Goal: Task Accomplishment & Management: Complete application form

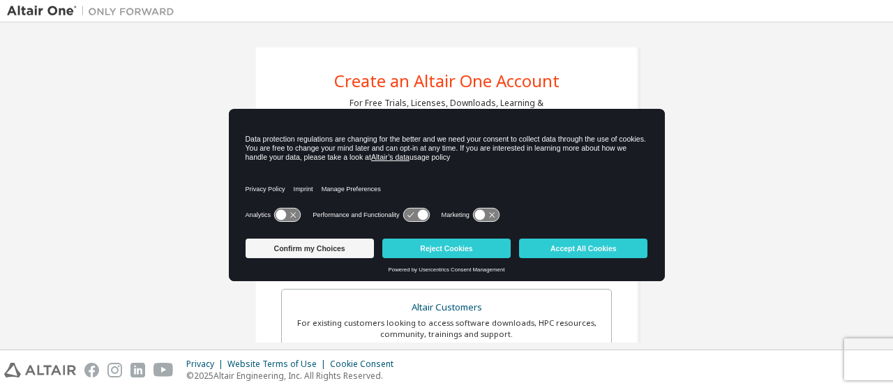
click at [572, 244] on button "Accept All Cookies" at bounding box center [583, 249] width 128 height 20
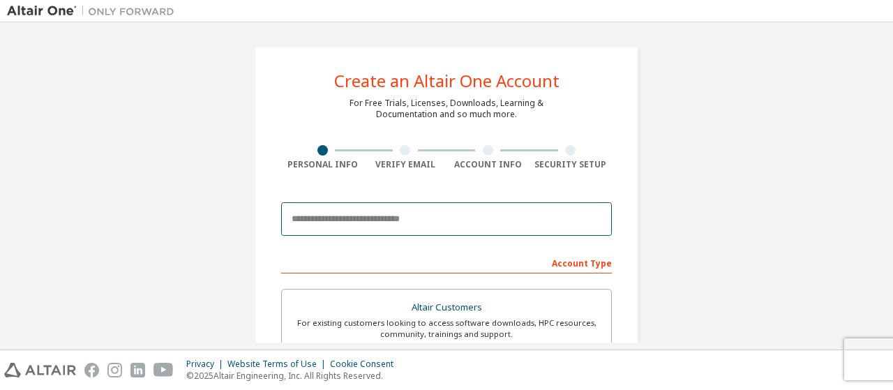
click at [380, 223] on input "email" at bounding box center [446, 218] width 331 height 33
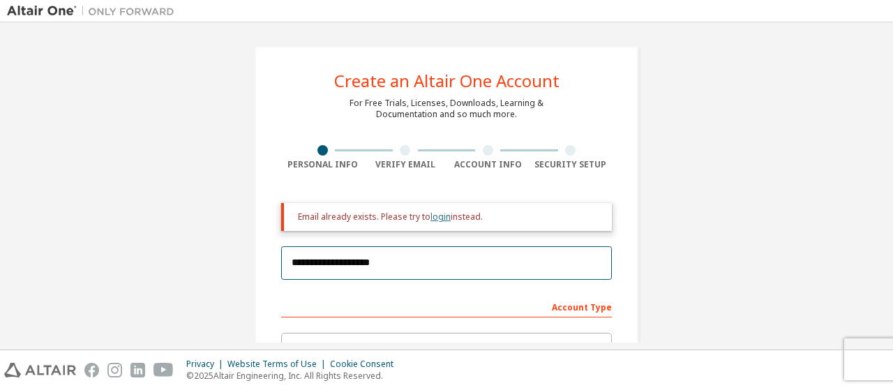
type input "**********"
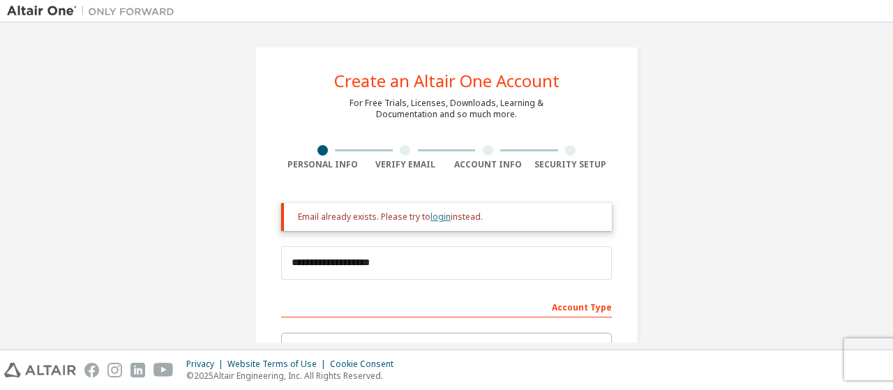
click at [431, 219] on link "login" at bounding box center [441, 217] width 20 height 12
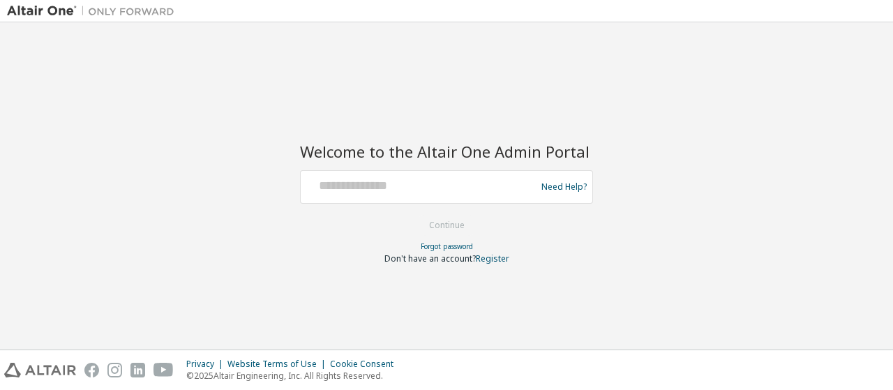
click at [417, 193] on div at bounding box center [420, 187] width 228 height 27
click at [454, 249] on link "Forgot password" at bounding box center [447, 246] width 52 height 10
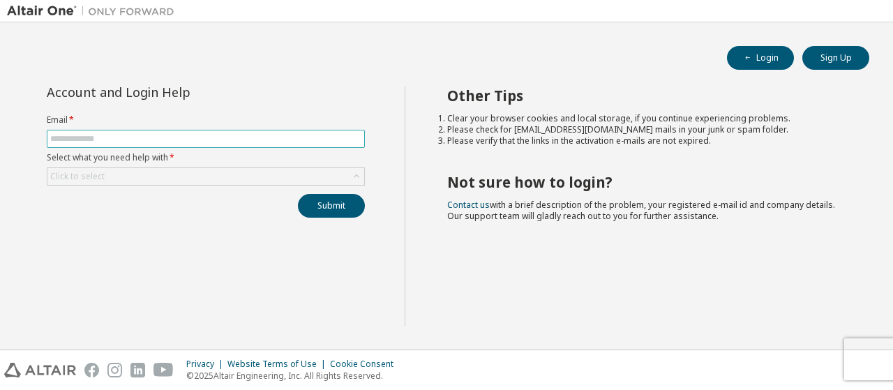
click at [92, 142] on input "text" at bounding box center [205, 138] width 311 height 11
type input "**********"
click at [109, 175] on div "Click to select" at bounding box center [205, 176] width 317 height 17
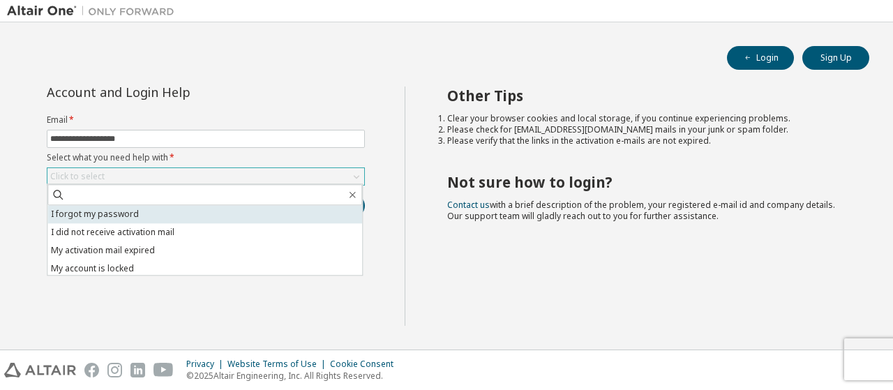
click at [106, 214] on li "I forgot my password" at bounding box center [204, 214] width 315 height 18
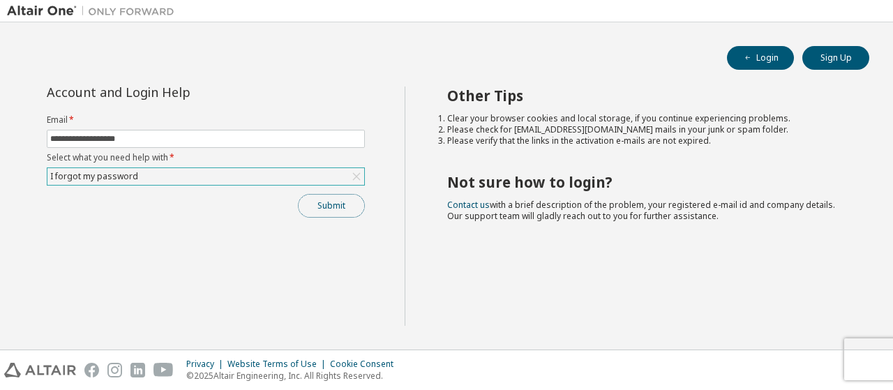
click at [329, 196] on button "Submit" at bounding box center [331, 206] width 67 height 24
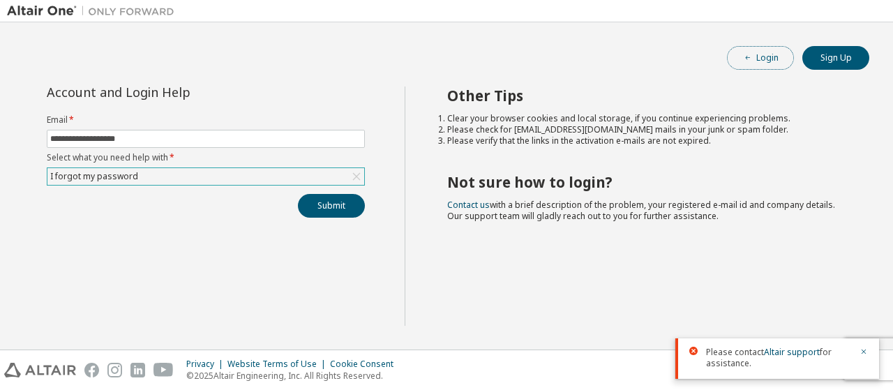
click at [773, 65] on button "Login" at bounding box center [760, 58] width 67 height 24
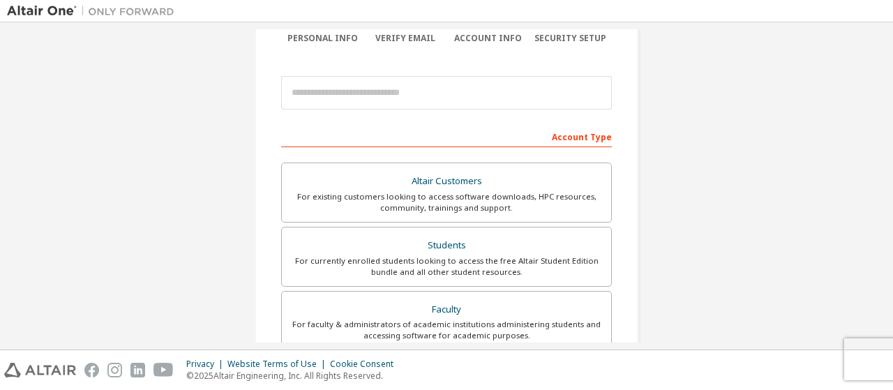
scroll to position [140, 0]
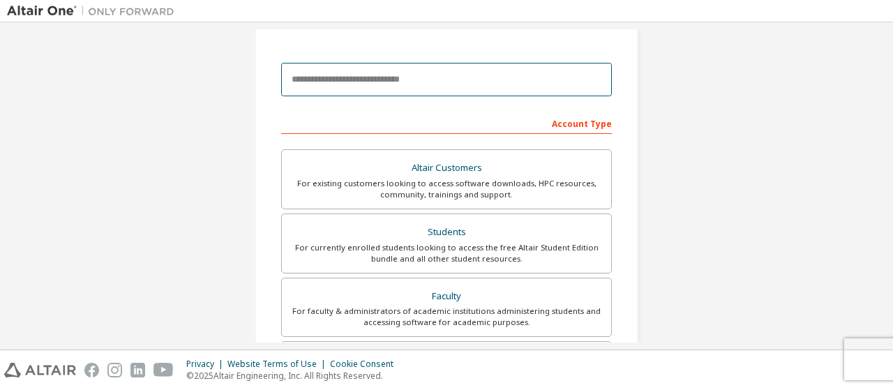
click at [332, 81] on input "email" at bounding box center [446, 79] width 331 height 33
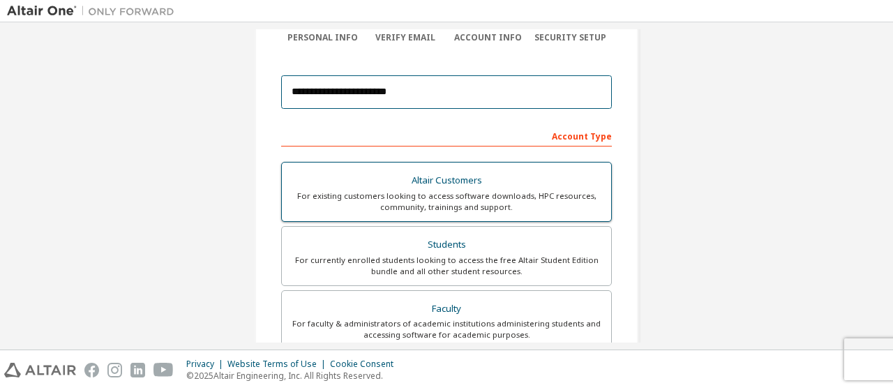
scroll to position [70, 0]
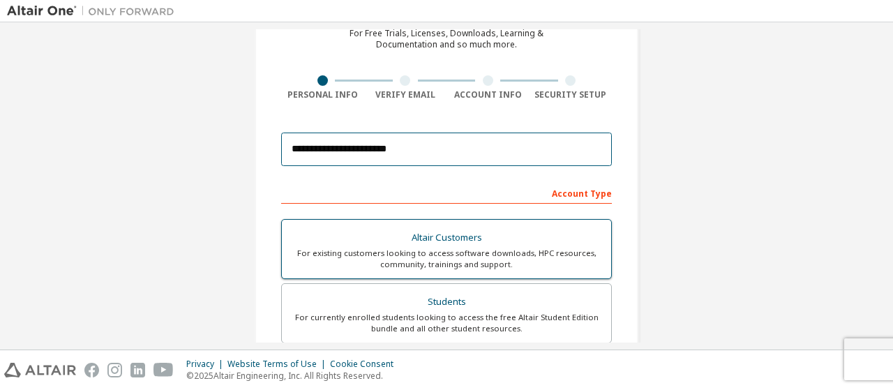
type input "**********"
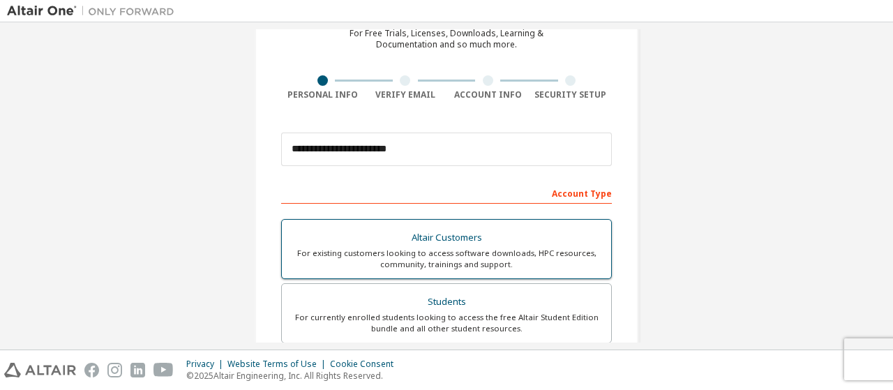
click at [433, 238] on div "Altair Customers" at bounding box center [446, 238] width 313 height 20
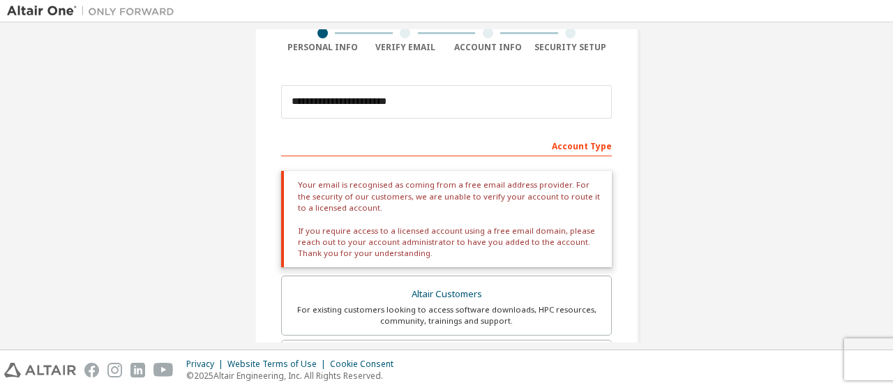
scroll to position [140, 0]
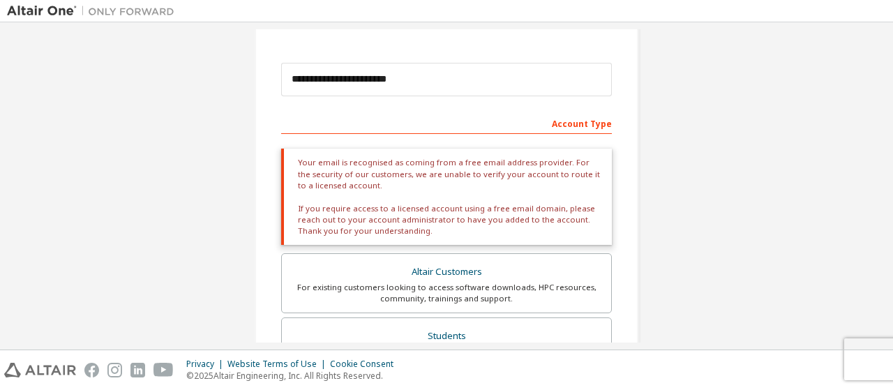
click at [414, 195] on div "Your email is recognised as coming from a free email address provider. For the …" at bounding box center [446, 197] width 331 height 96
click at [434, 219] on div "Your email is recognised as coming from a free email address provider. For the …" at bounding box center [446, 197] width 331 height 96
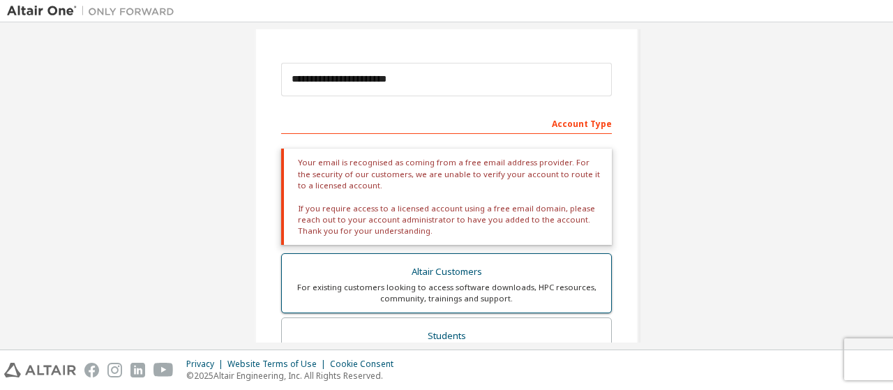
click at [444, 276] on div "Altair Customers" at bounding box center [446, 272] width 313 height 20
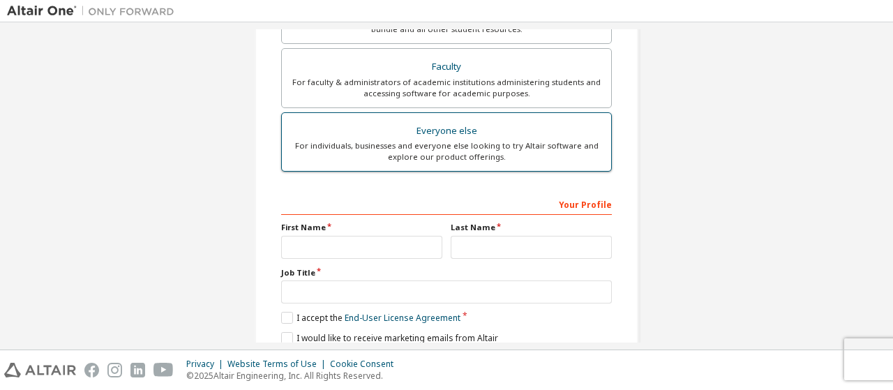
scroll to position [526, 0]
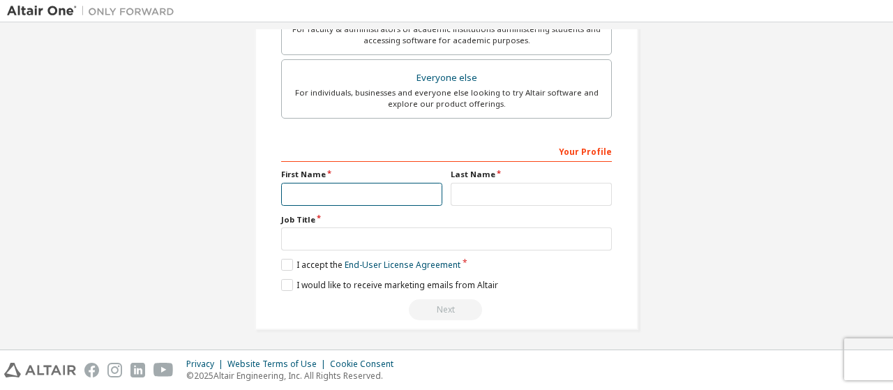
click at [334, 184] on input "text" at bounding box center [361, 194] width 161 height 23
type input "*"
type input "****"
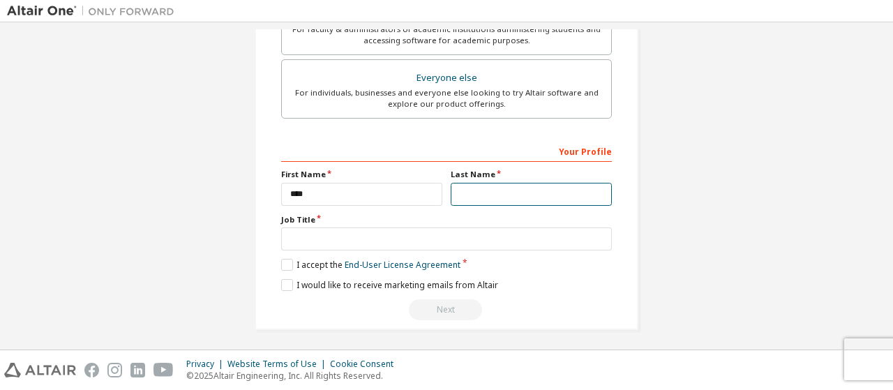
click at [468, 185] on input "text" at bounding box center [531, 194] width 161 height 23
type input "********"
click at [283, 259] on label "I accept the End-User License Agreement" at bounding box center [370, 265] width 179 height 12
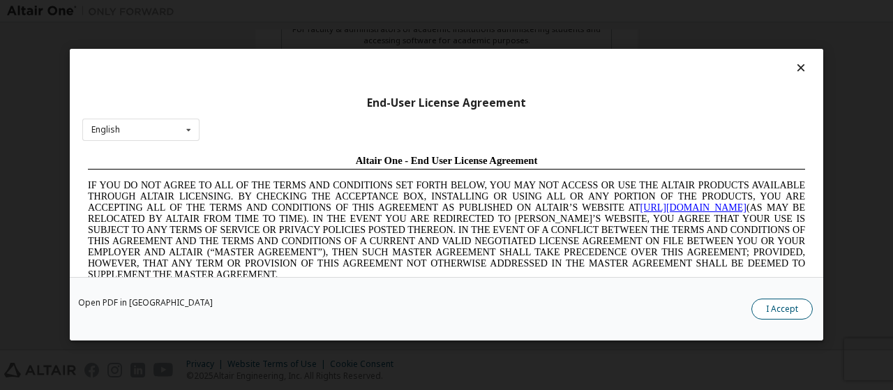
scroll to position [0, 0]
click at [784, 316] on button "I Accept" at bounding box center [782, 309] width 61 height 21
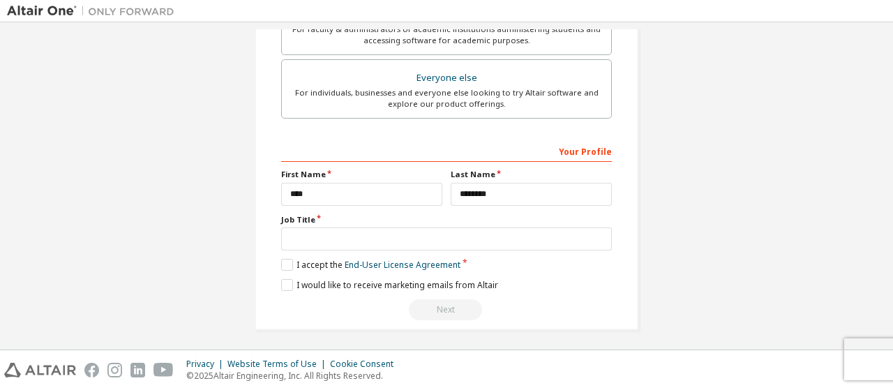
click at [403, 301] on div "Next" at bounding box center [446, 309] width 331 height 21
click at [281, 285] on label "I would like to receive marketing emails from Altair" at bounding box center [389, 285] width 217 height 12
click at [425, 302] on div "Next" at bounding box center [446, 309] width 331 height 21
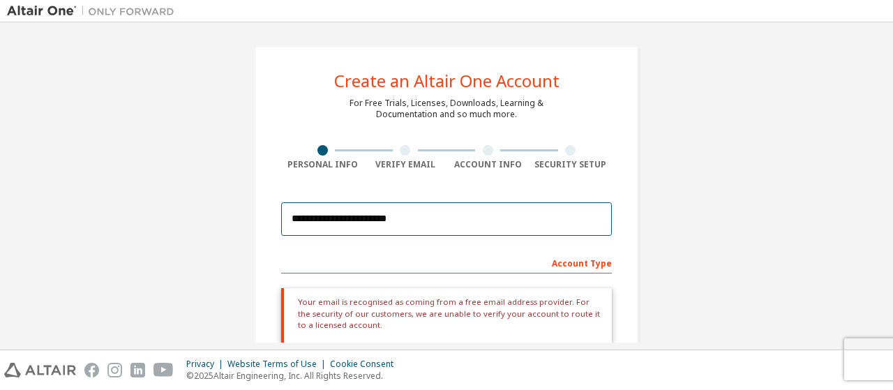
click at [424, 222] on input "**********" at bounding box center [446, 218] width 331 height 33
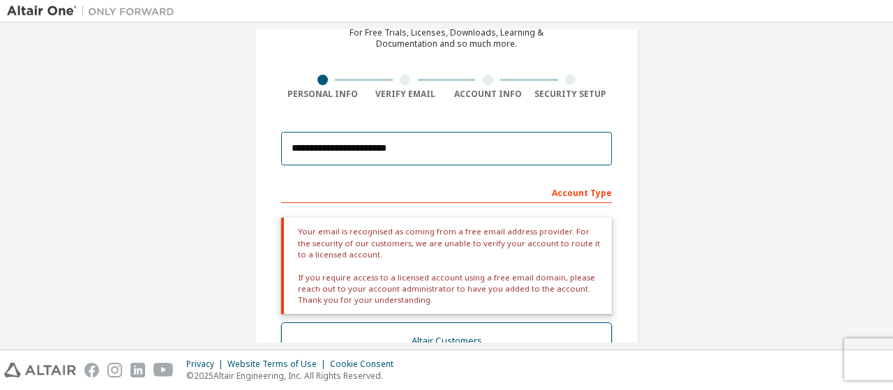
scroll to position [140, 0]
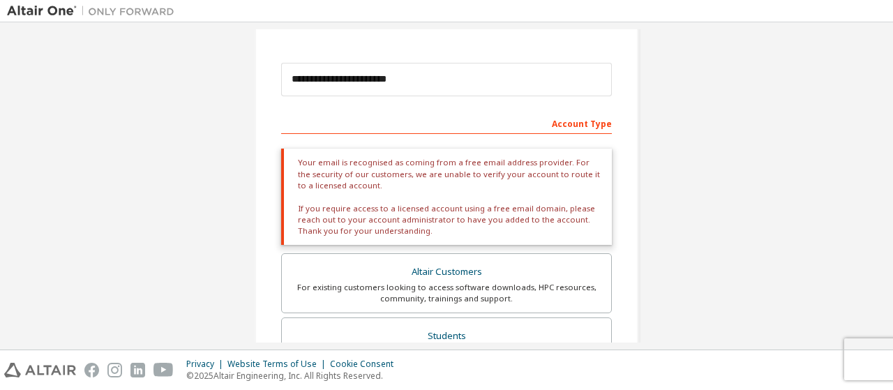
click at [375, 223] on div "Your email is recognised as coming from a free email address provider. For the …" at bounding box center [446, 197] width 331 height 96
click at [426, 245] on div "Please select Altair Customers only if you are trying to access an account with…" at bounding box center [446, 325] width 331 height 368
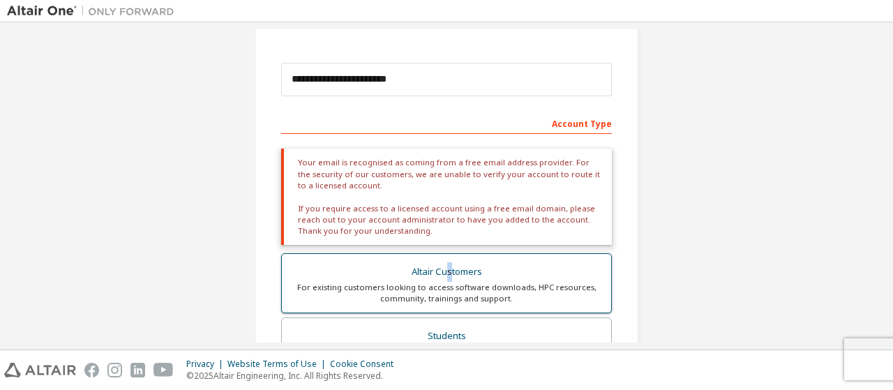
click at [442, 278] on div "Altair Customers" at bounding box center [446, 272] width 313 height 20
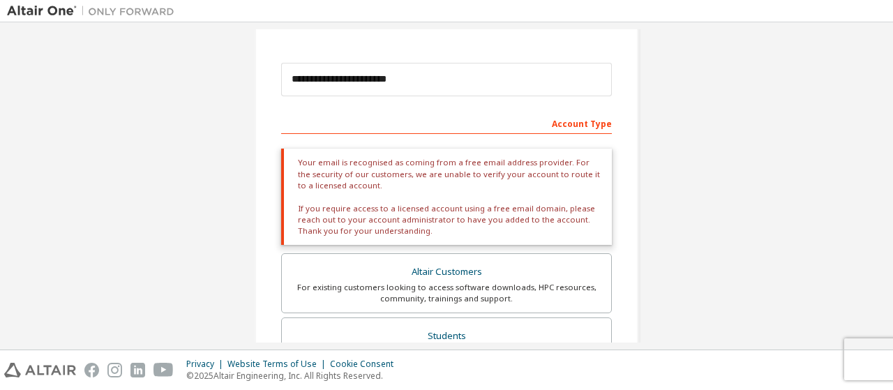
click at [371, 234] on div "Your email is recognised as coming from a free email address provider. For the …" at bounding box center [446, 197] width 331 height 96
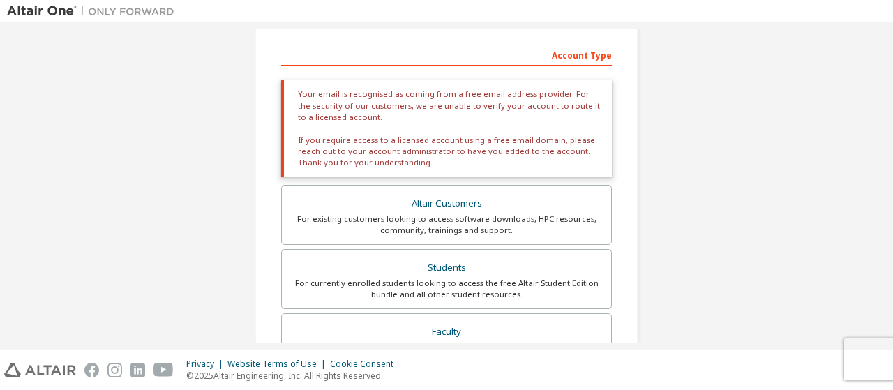
scroll to position [209, 0]
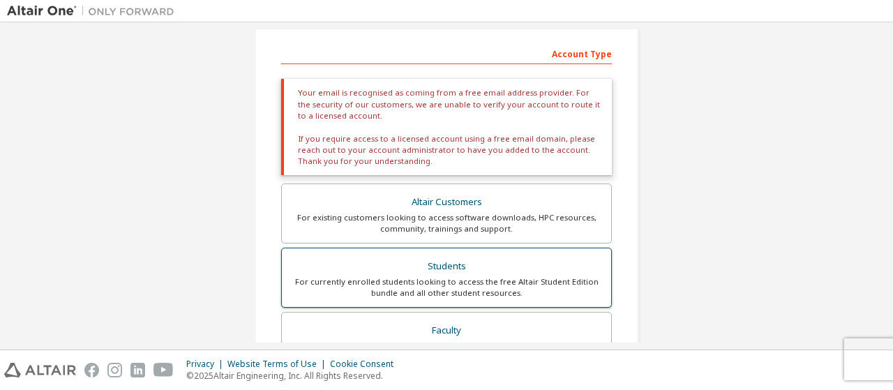
click at [436, 273] on div "Students" at bounding box center [446, 267] width 313 height 20
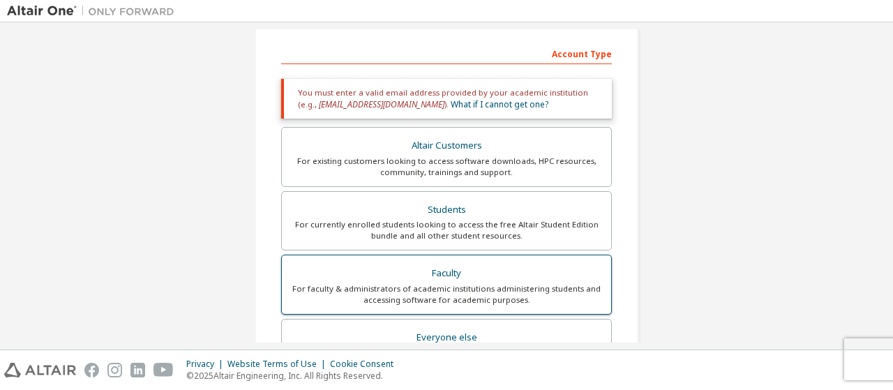
click at [458, 280] on div "Faculty" at bounding box center [446, 274] width 313 height 20
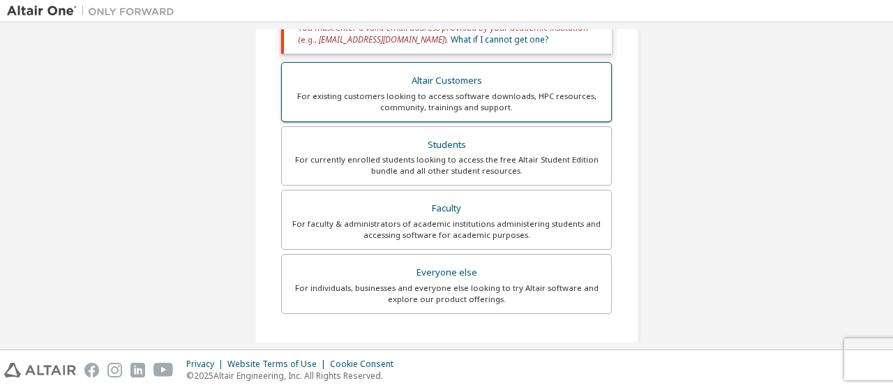
scroll to position [279, 0]
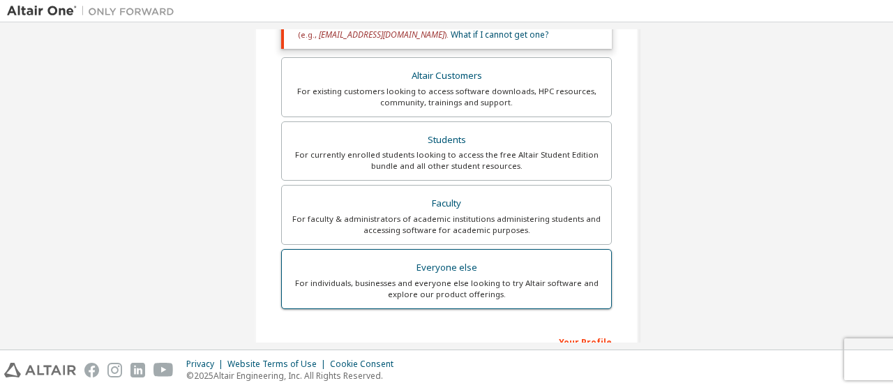
click at [498, 280] on div "For individuals, businesses and everyone else looking to try Altair software an…" at bounding box center [446, 289] width 313 height 22
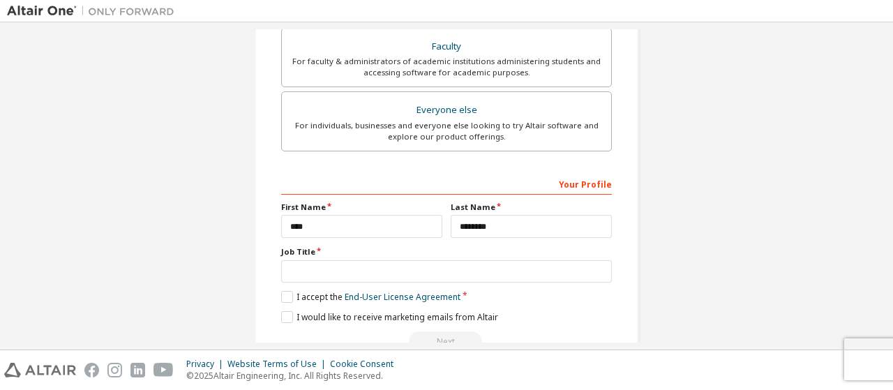
scroll to position [422, 0]
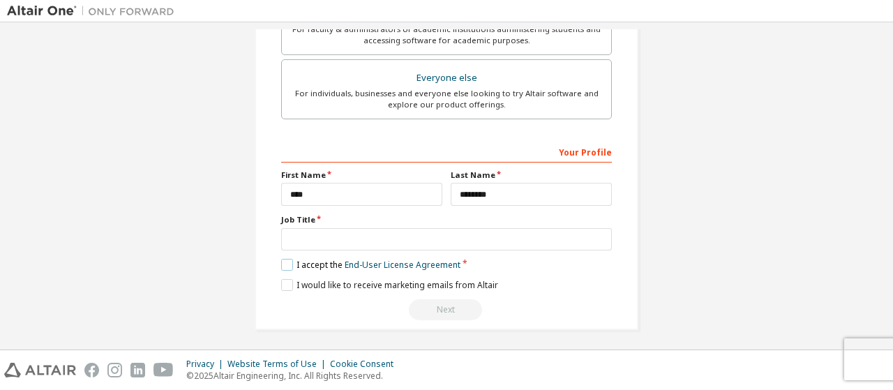
click at [283, 263] on label "I accept the End-User License Agreement" at bounding box center [370, 265] width 179 height 12
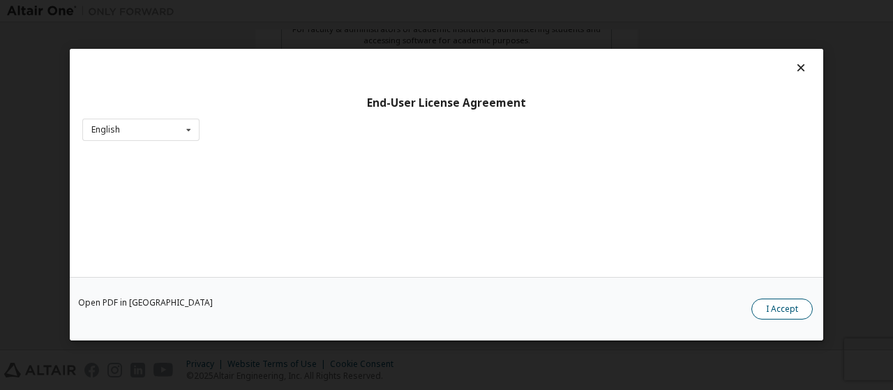
click at [789, 308] on button "I Accept" at bounding box center [782, 309] width 61 height 21
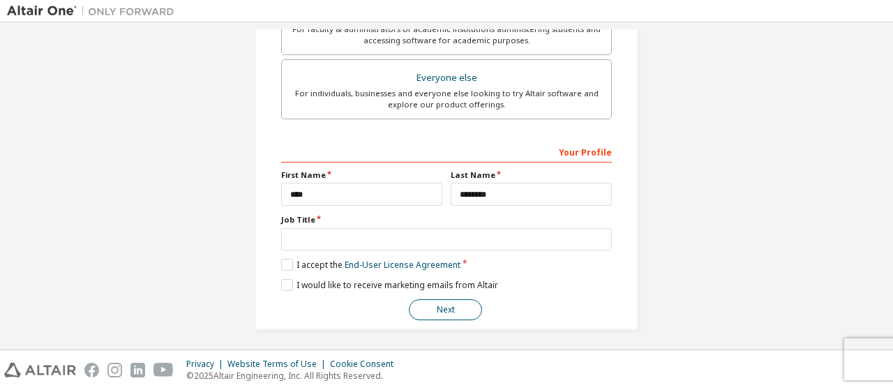
click at [458, 306] on button "Next" at bounding box center [445, 309] width 73 height 21
click at [431, 314] on button "Next" at bounding box center [445, 309] width 73 height 21
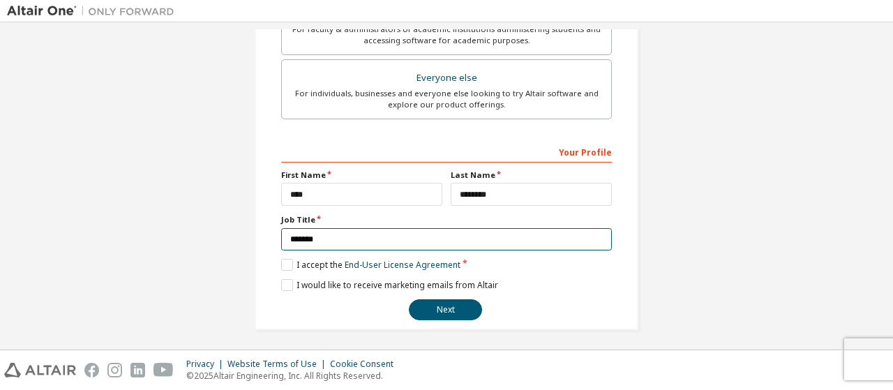
type input "*******"
click at [409, 299] on button "Next" at bounding box center [445, 309] width 73 height 21
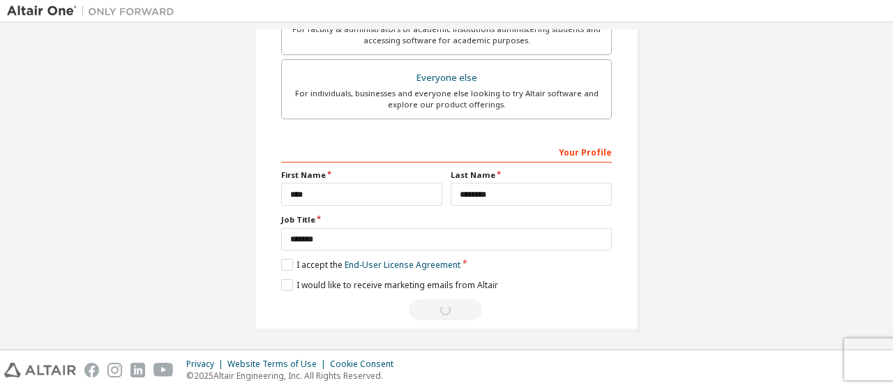
scroll to position [18, 0]
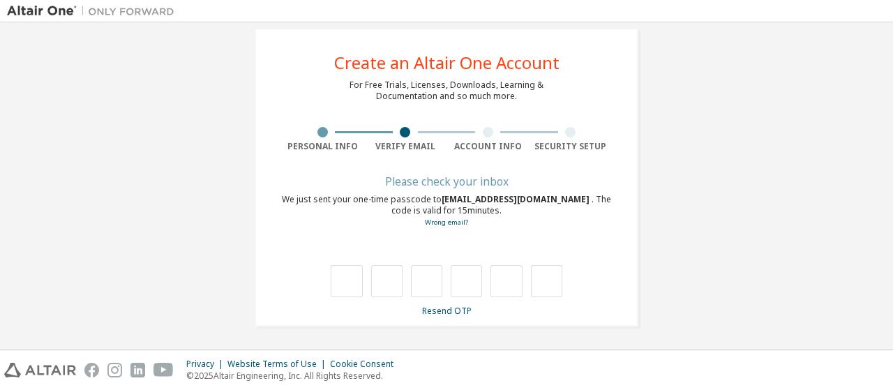
type input "*"
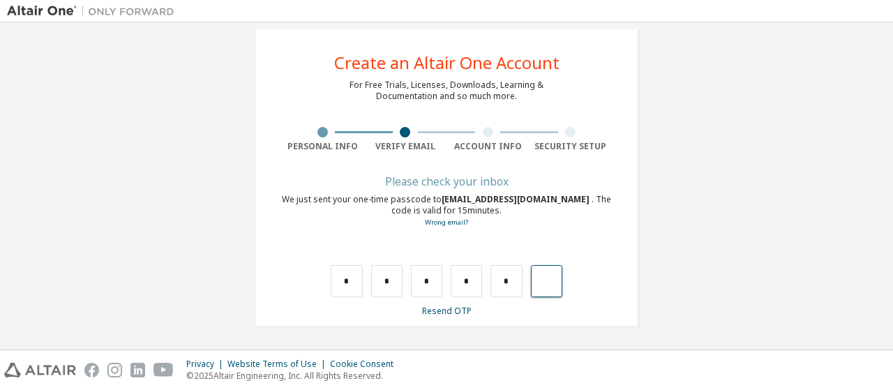
type input "*"
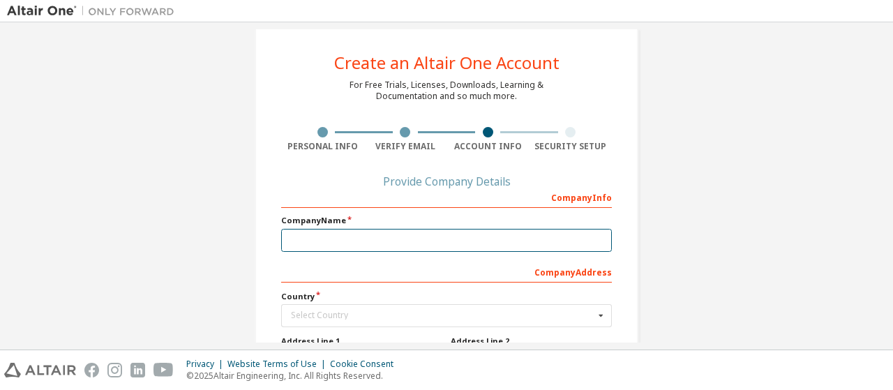
click at [377, 244] on input "text" at bounding box center [446, 240] width 331 height 23
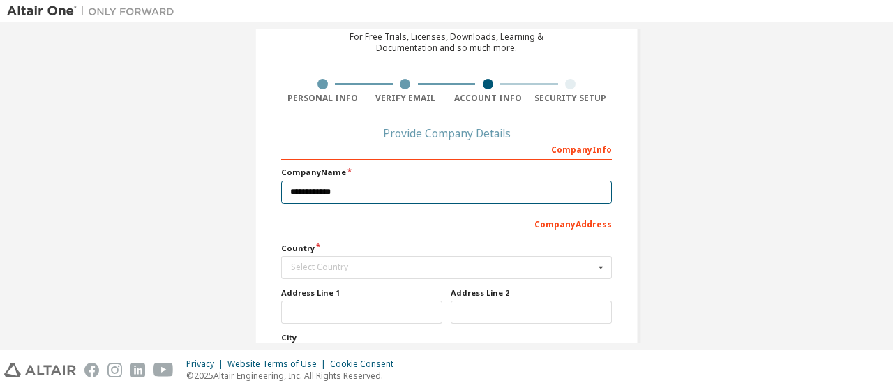
scroll to position [88, 0]
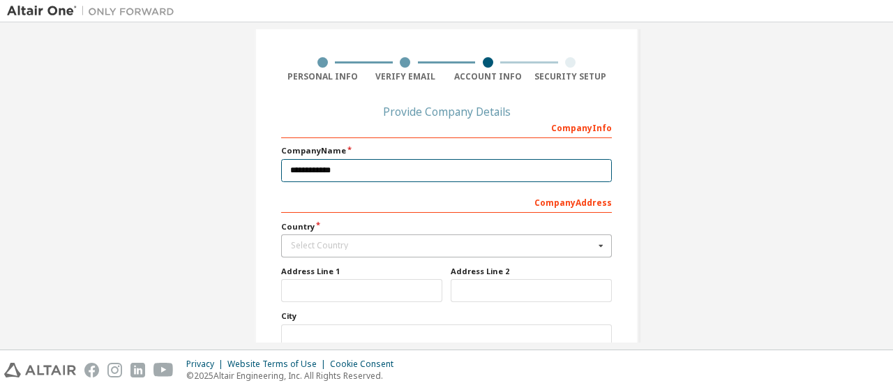
type input "**********"
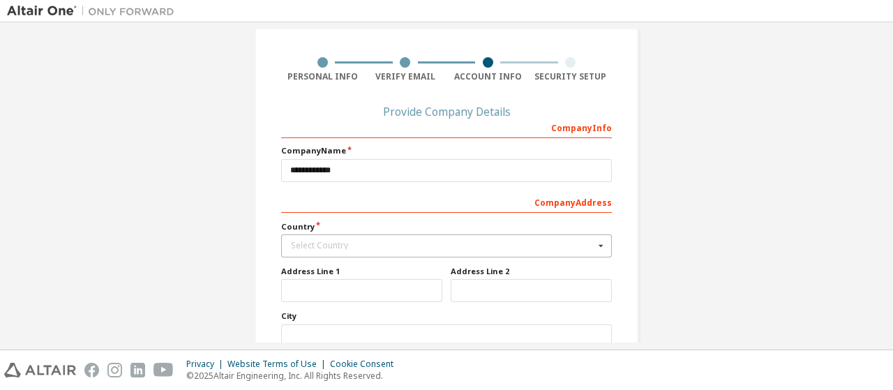
click at [352, 245] on div "Select Country" at bounding box center [443, 245] width 304 height 8
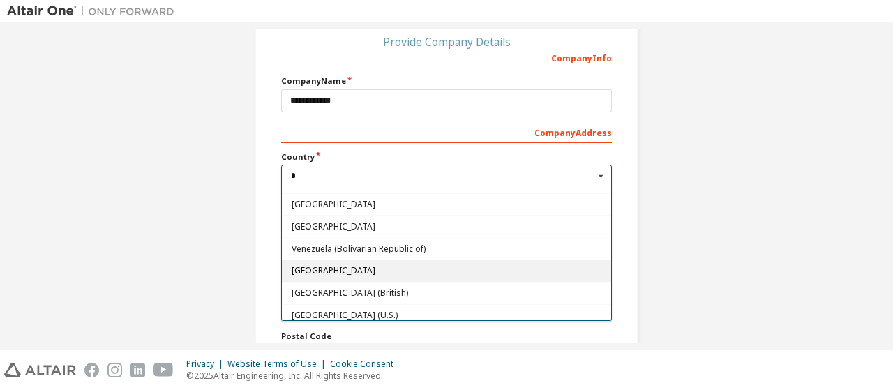
scroll to position [228, 0]
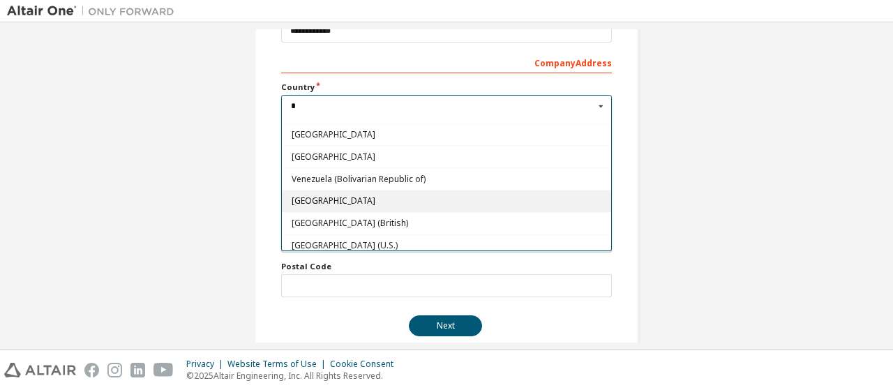
type input "*"
click at [377, 197] on span "Vietnam" at bounding box center [447, 201] width 311 height 8
type input "***"
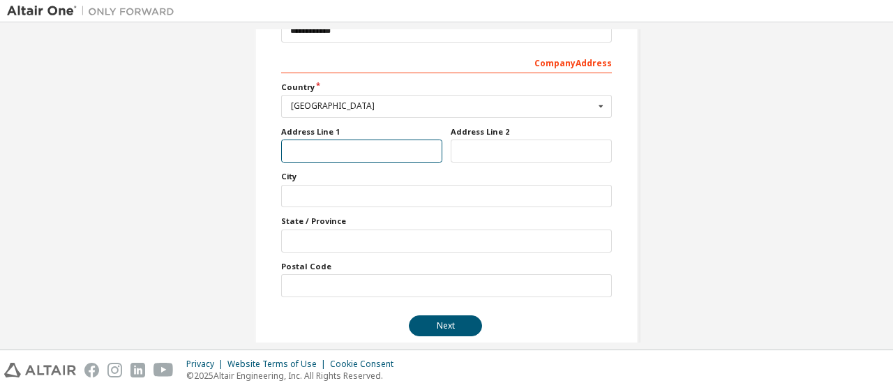
click at [358, 157] on input "text" at bounding box center [361, 151] width 161 height 23
type input "**********"
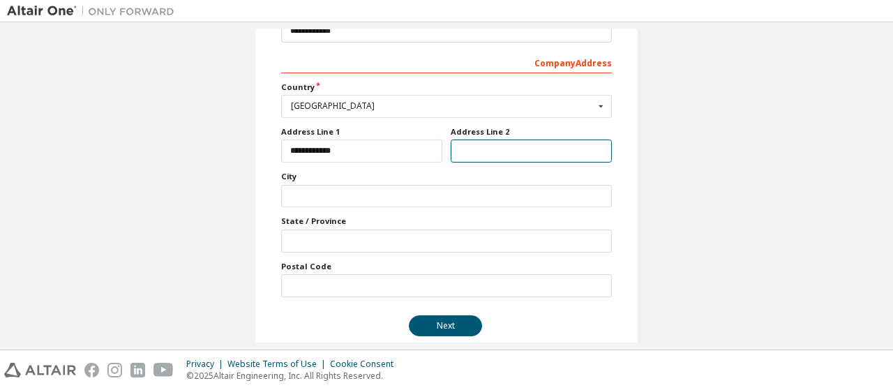
click at [514, 140] on input "text" at bounding box center [531, 151] width 161 height 23
type input "**********"
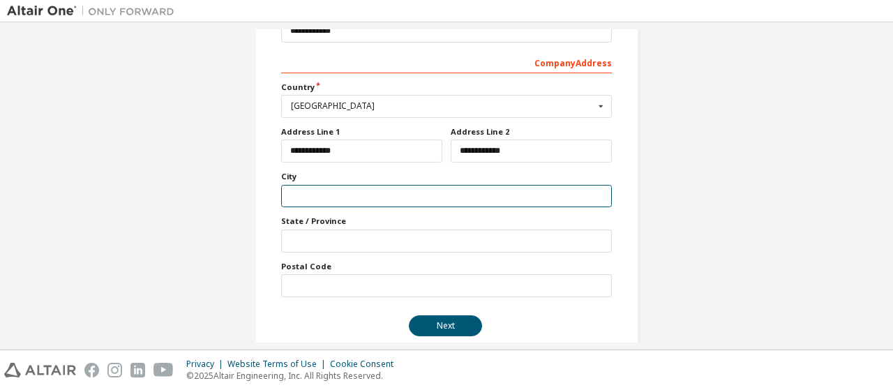
click at [380, 195] on input "text" at bounding box center [446, 196] width 331 height 23
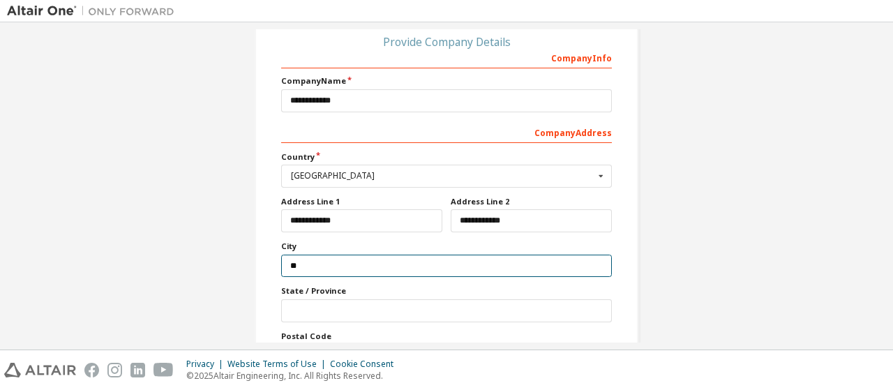
type input "*"
type input "*******"
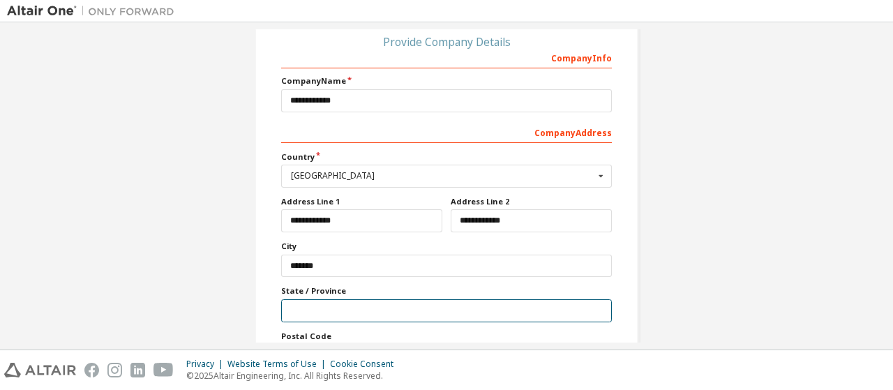
click at [380, 304] on input "text" at bounding box center [446, 310] width 331 height 23
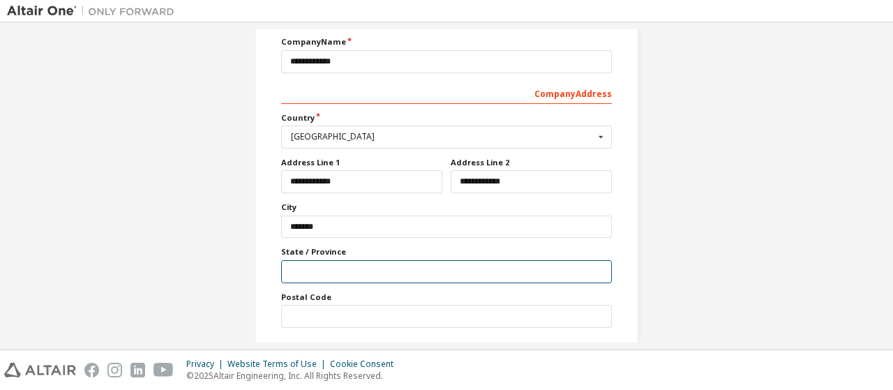
scroll to position [228, 0]
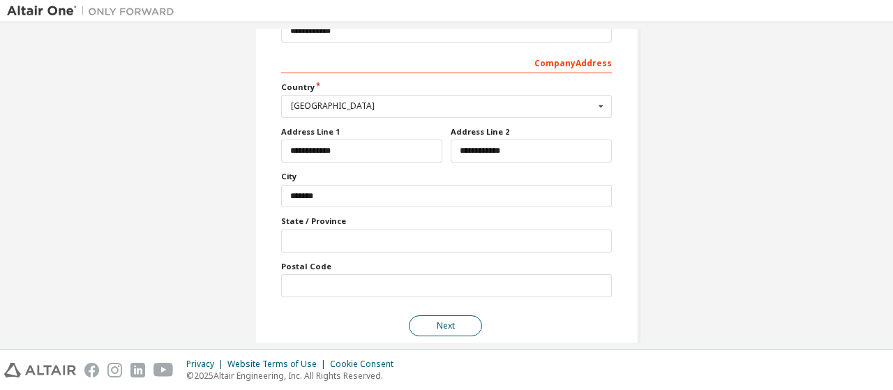
click at [438, 315] on button "Next" at bounding box center [445, 325] width 73 height 21
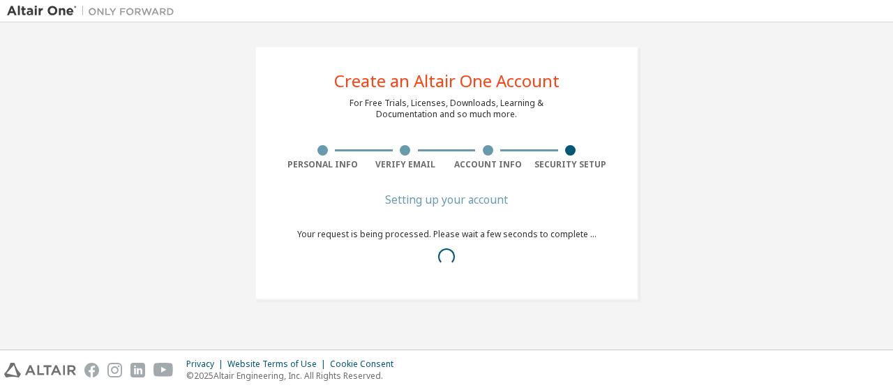
scroll to position [0, 0]
